Goal: Information Seeking & Learning: Learn about a topic

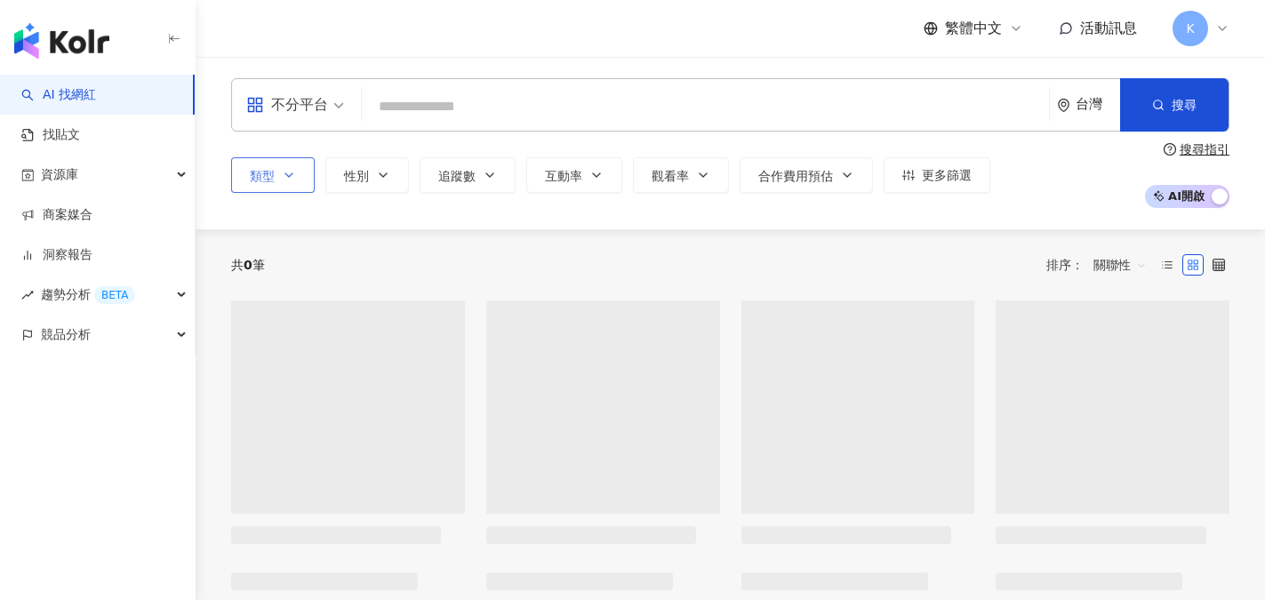
click at [300, 171] on button "類型" at bounding box center [273, 175] width 84 height 36
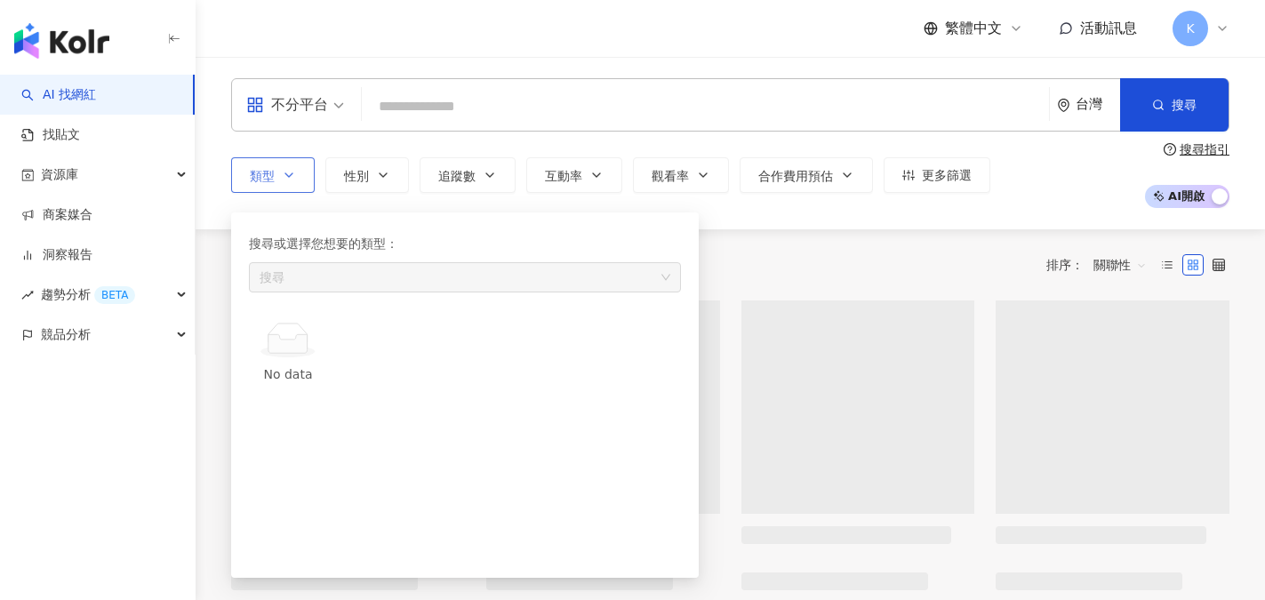
click at [308, 174] on button "類型 搜尋或選擇您想要的類型： 搜尋 No data" at bounding box center [273, 175] width 84 height 36
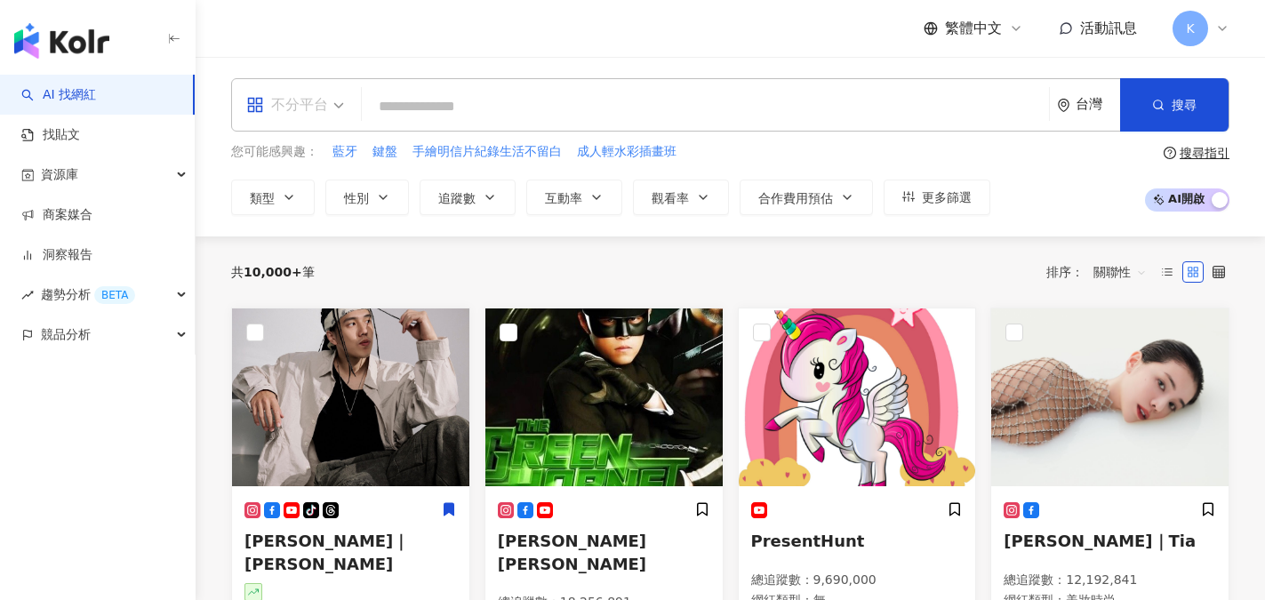
click at [306, 101] on div "不分平台" at bounding box center [287, 105] width 82 height 28
click at [394, 54] on div "繁體中文 活動訊息 K" at bounding box center [730, 28] width 998 height 57
click at [302, 202] on button "類型" at bounding box center [273, 198] width 84 height 36
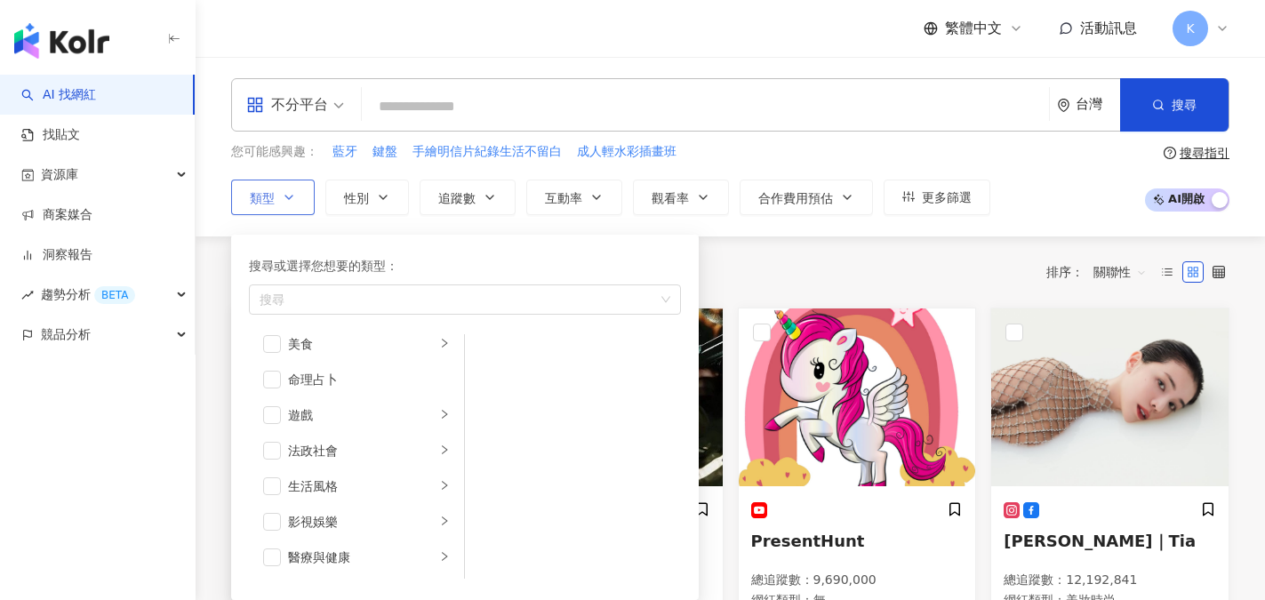
scroll to position [284, 0]
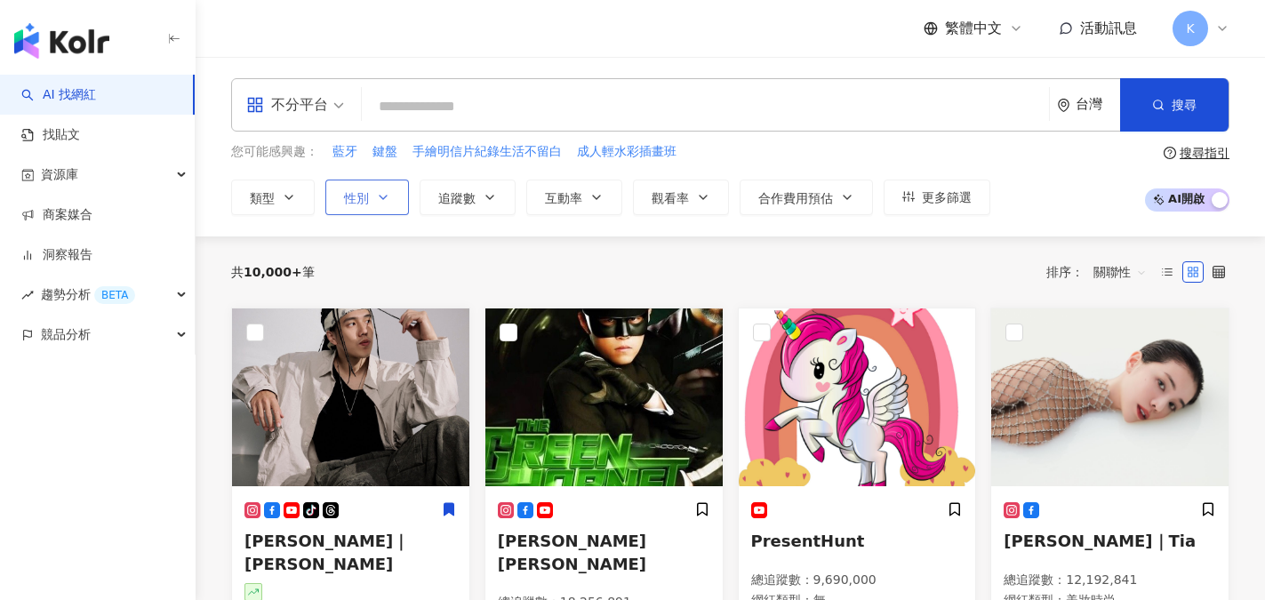
click at [362, 204] on span "性別" at bounding box center [356, 198] width 25 height 14
click at [423, 102] on input "search" at bounding box center [705, 107] width 673 height 34
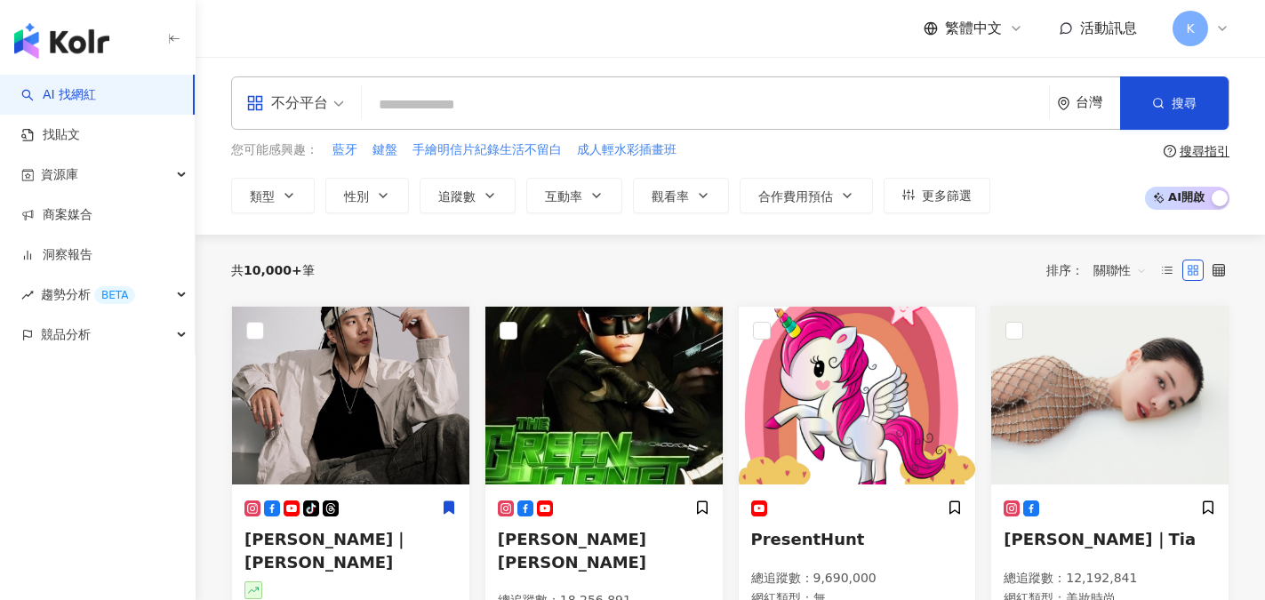
scroll to position [0, 0]
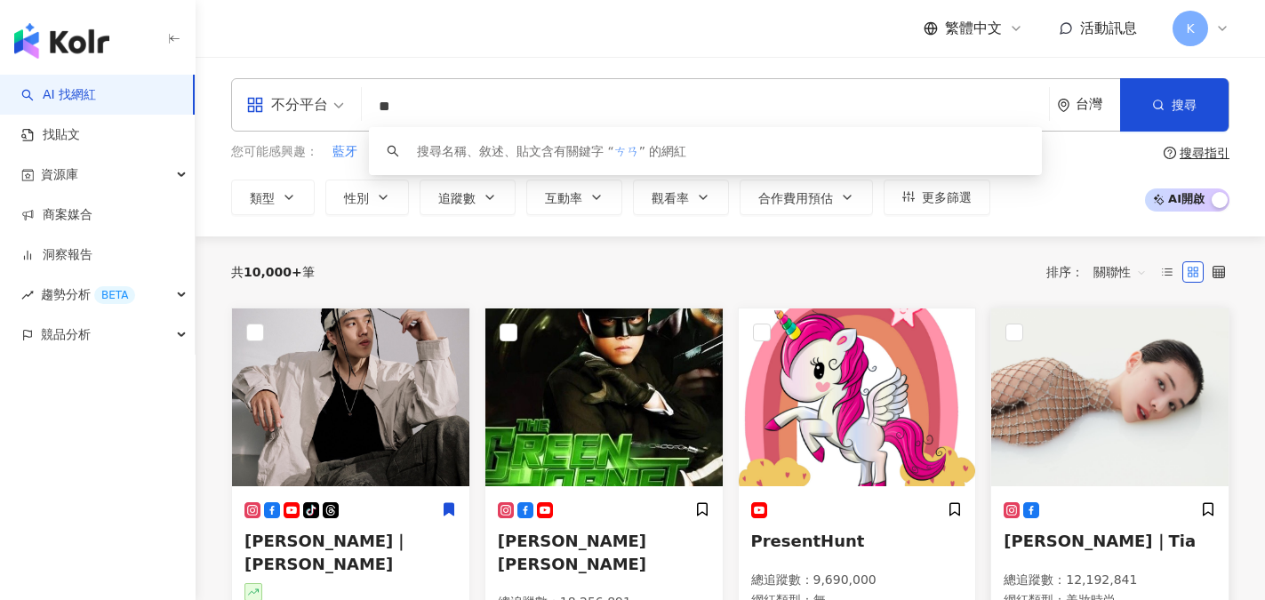
type input "*"
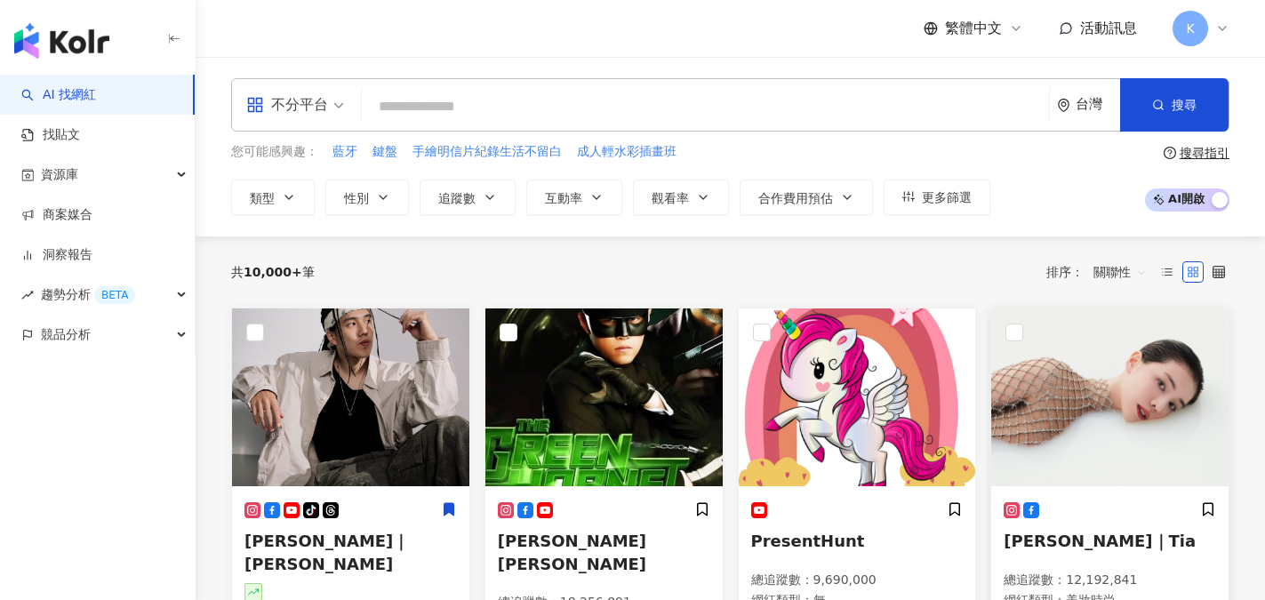
type input "*"
click at [412, 404] on img at bounding box center [350, 397] width 237 height 178
click at [404, 116] on input "search" at bounding box center [705, 107] width 673 height 34
type input "*"
click at [75, 132] on link "找貼文" at bounding box center [50, 135] width 59 height 18
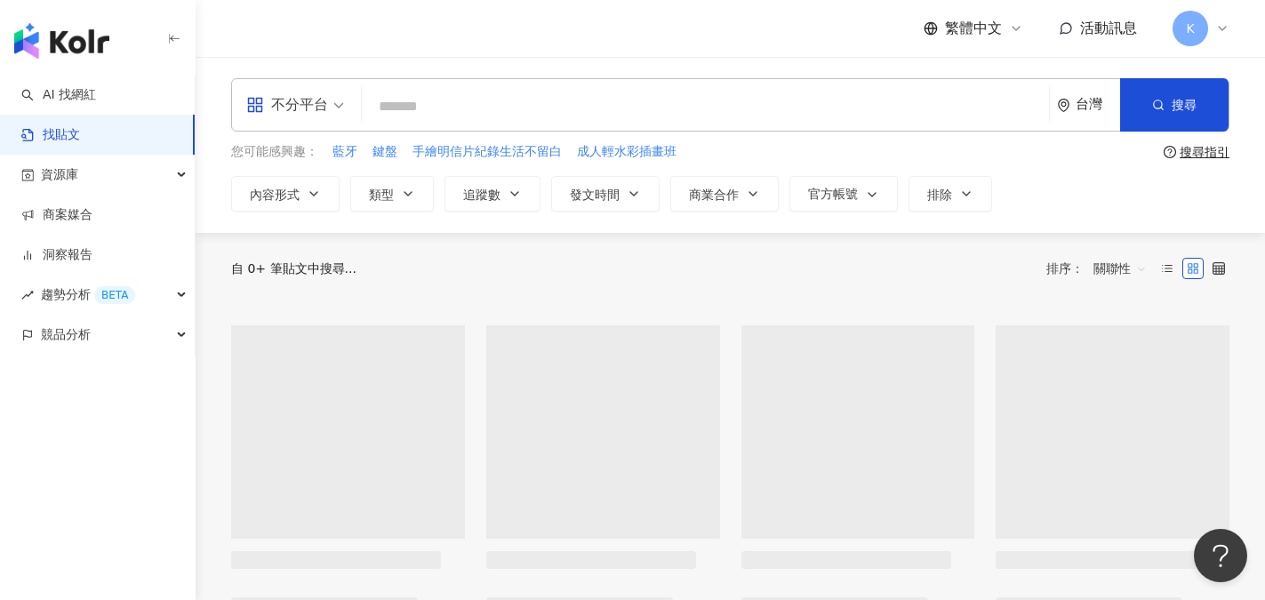
click at [430, 112] on input "search" at bounding box center [705, 106] width 673 height 38
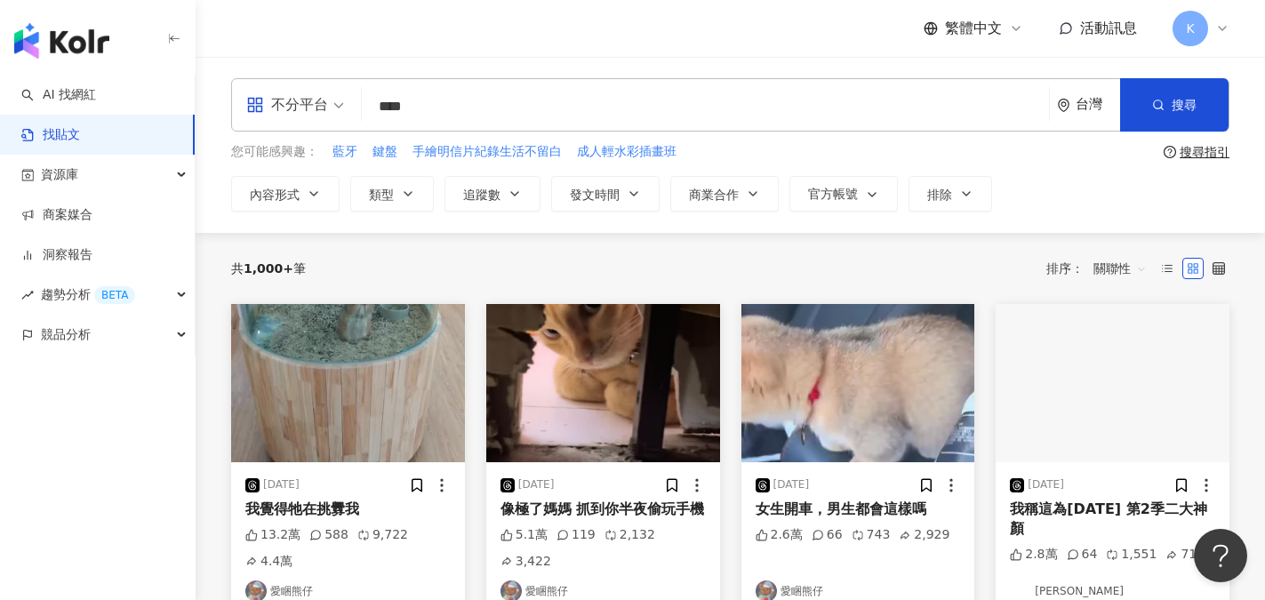
type input "****"
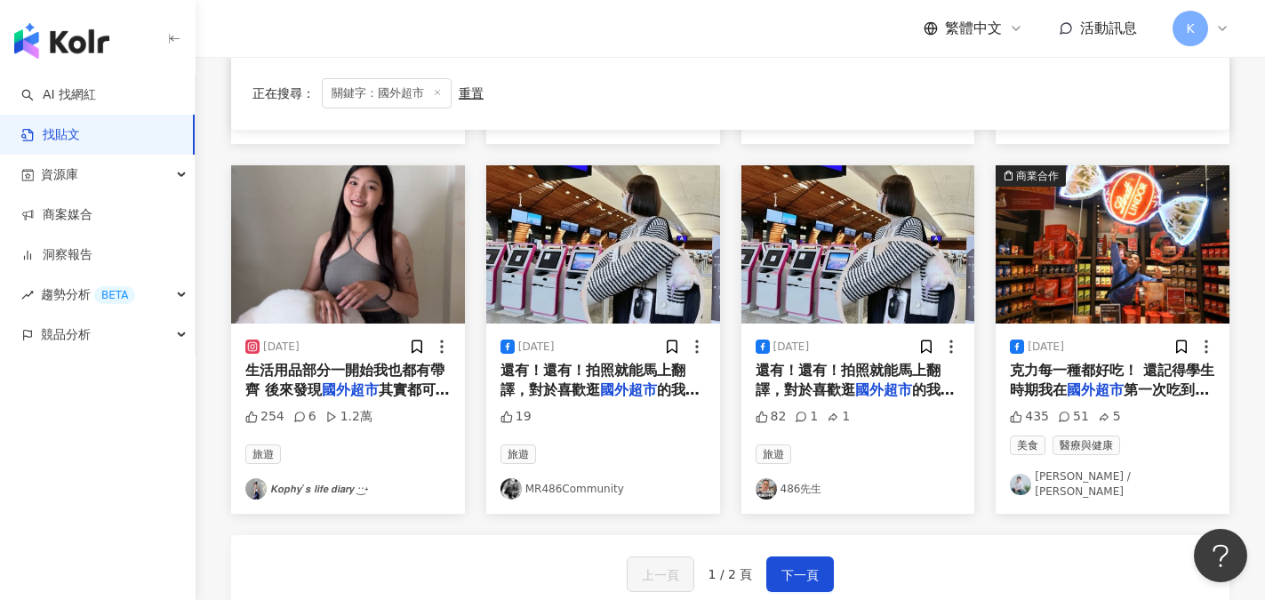
scroll to position [906, 0]
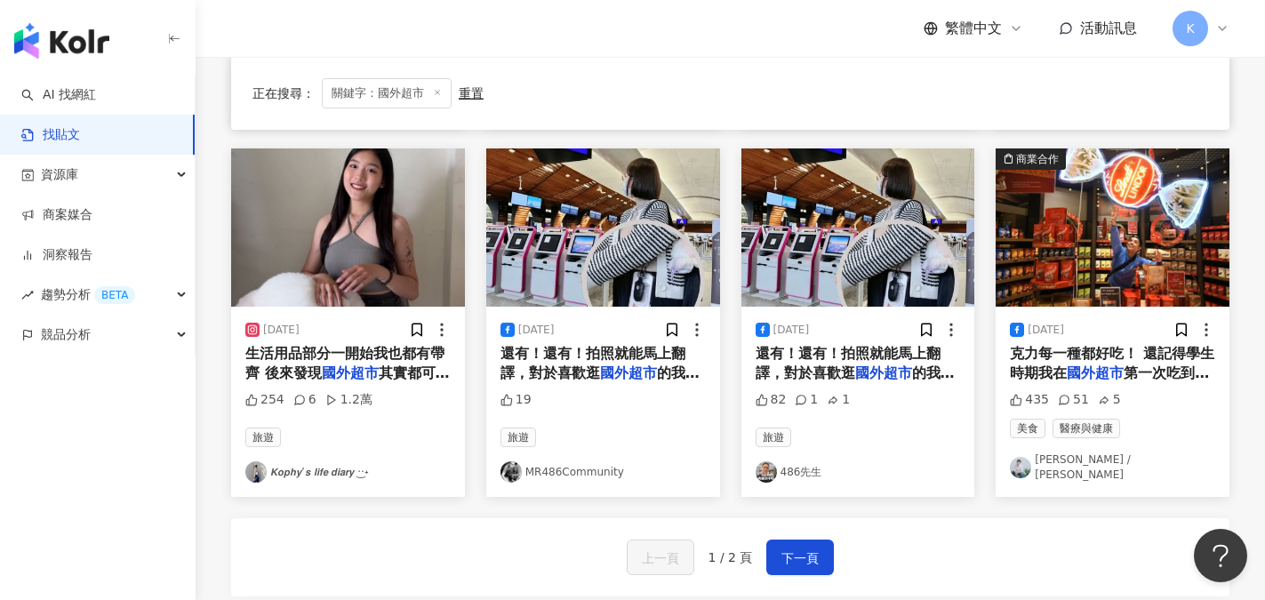
click at [304, 357] on span "生活用品部分一開始我也都有帶齊 後來發現" at bounding box center [344, 363] width 199 height 36
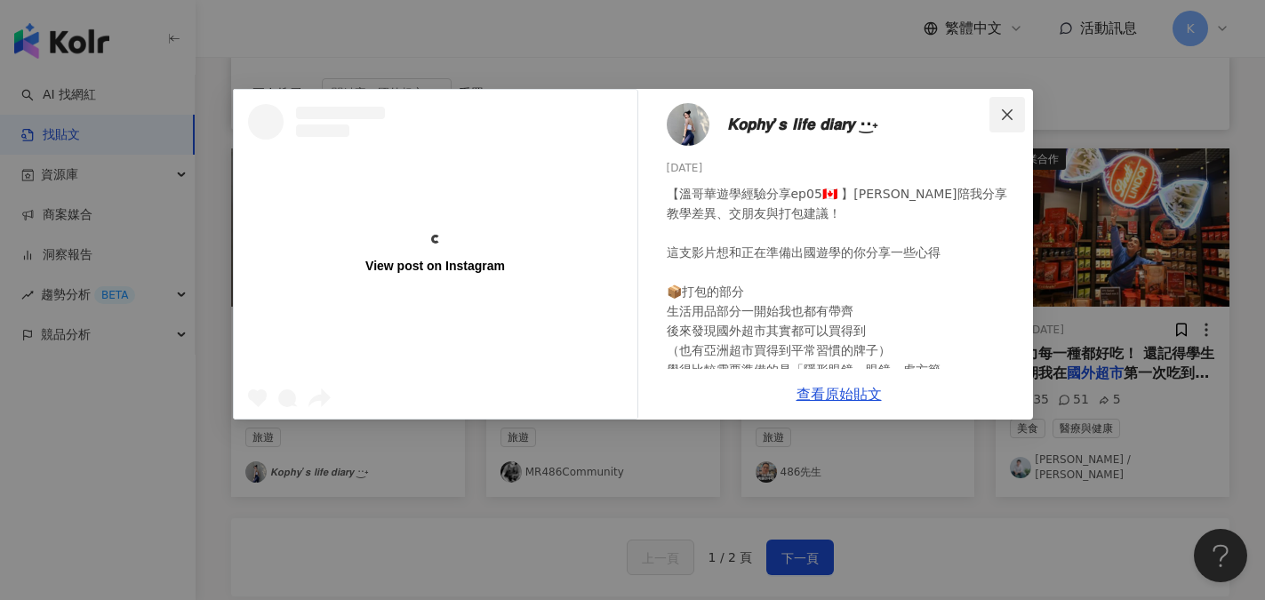
click at [1005, 118] on icon "close" at bounding box center [1007, 115] width 14 height 14
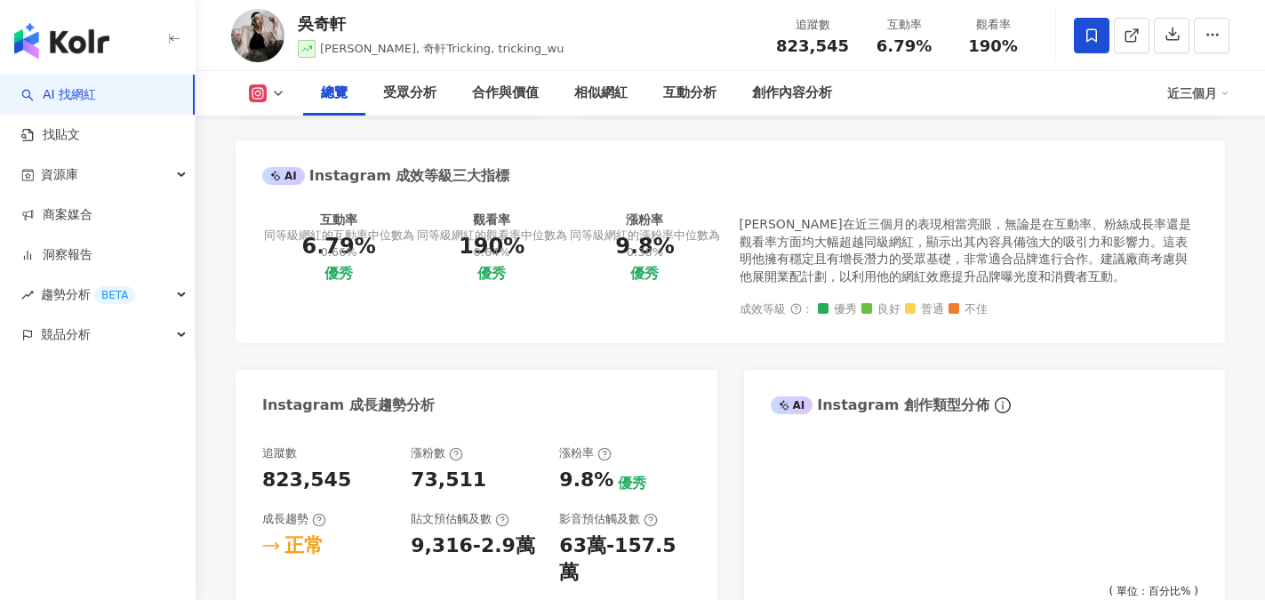
scroll to position [623, 0]
